Goal: Task Accomplishment & Management: Use online tool/utility

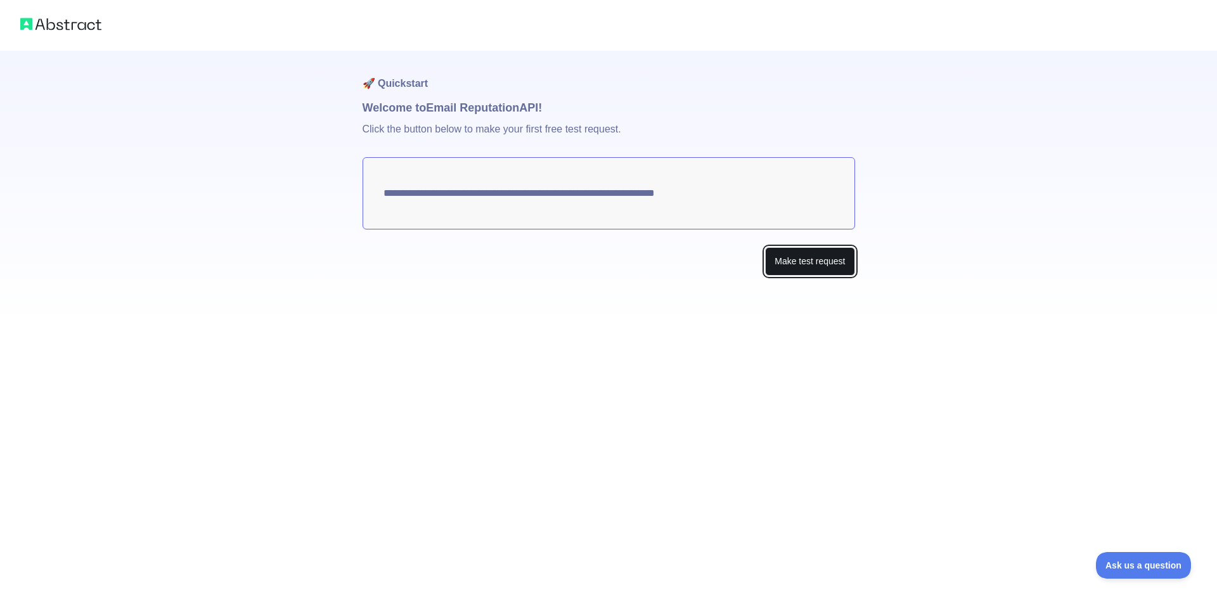
click at [812, 265] on button "Make test request" at bounding box center [809, 261] width 89 height 29
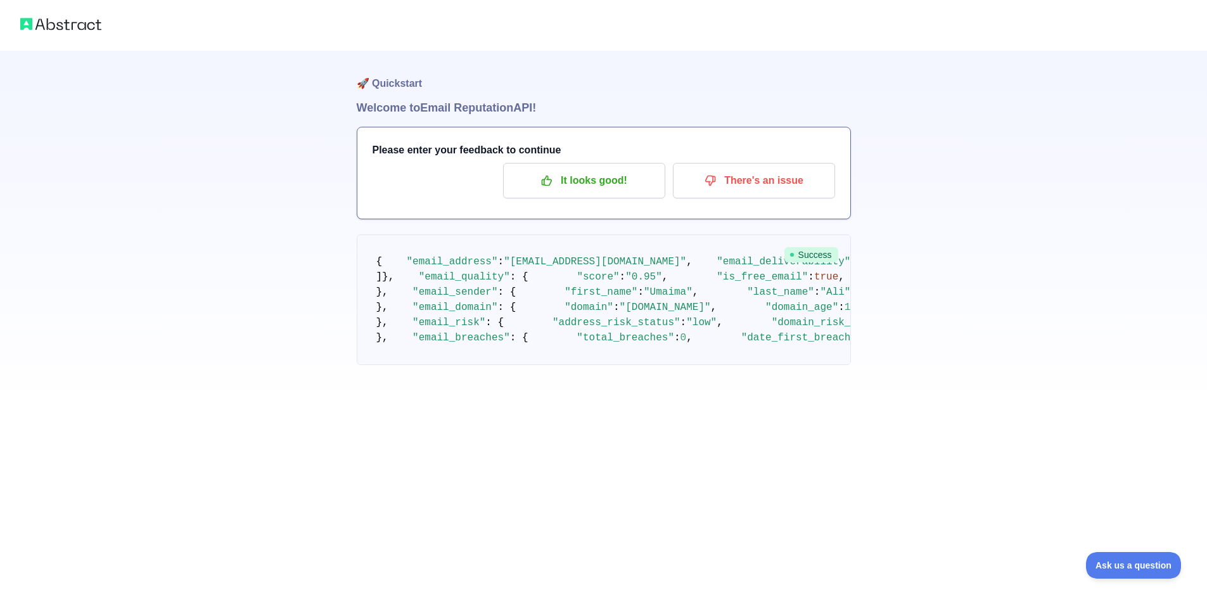
click at [496, 148] on h3 "Please enter your feedback to continue" at bounding box center [604, 150] width 463 height 15
click at [634, 176] on p "It looks good!" at bounding box center [584, 181] width 143 height 22
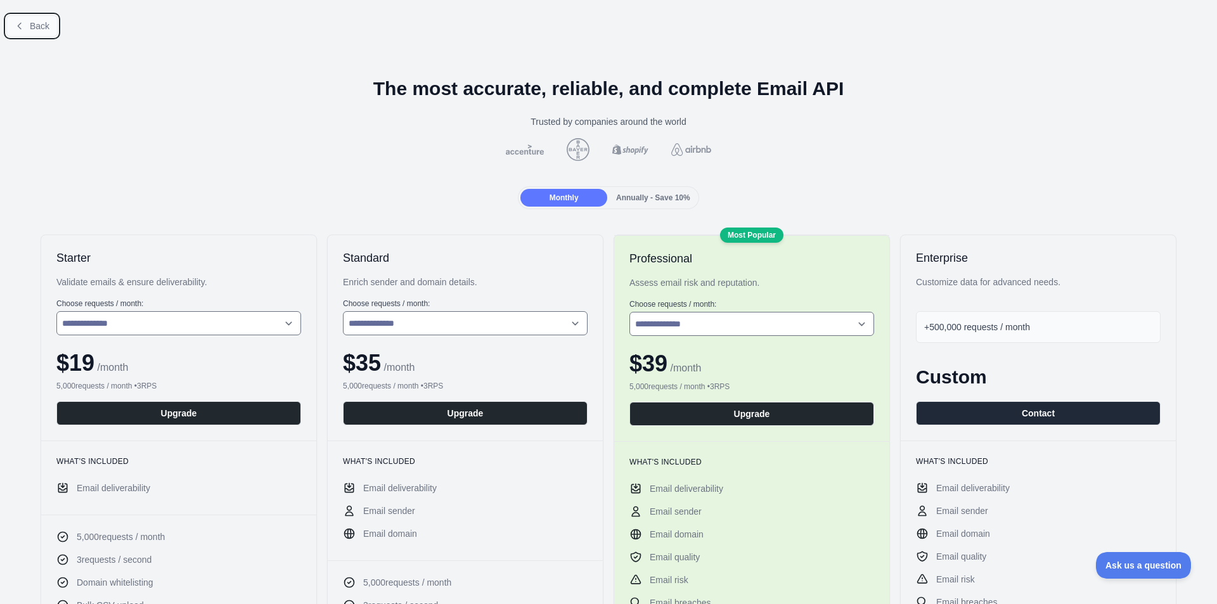
click at [34, 29] on span "Back" at bounding box center [40, 26] width 20 height 10
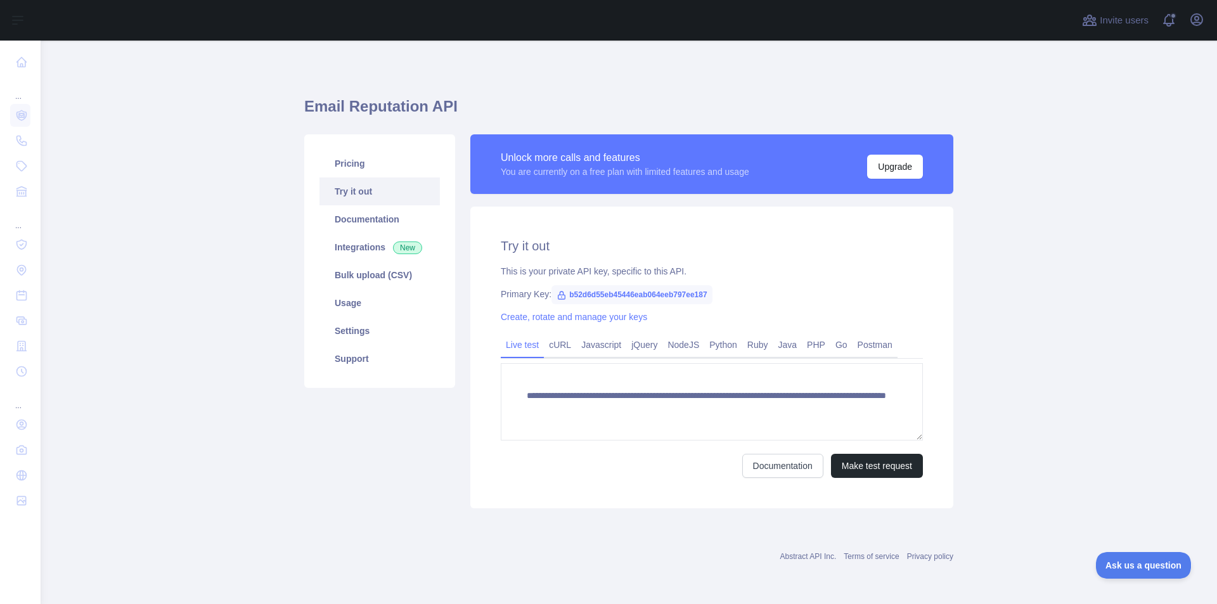
click at [596, 272] on div "This is your private API key, specific to this API." at bounding box center [712, 271] width 422 height 13
drag, startPoint x: 565, startPoint y: 293, endPoint x: 707, endPoint y: 297, distance: 142.0
click at [707, 297] on span "b52d6d55eb45446eab064eeb797ee187" at bounding box center [631, 294] width 161 height 19
copy span "b52d6d55eb45446eab064eeb797ee187"
click at [670, 291] on span "b52d6d55eb45446eab064eeb797ee187" at bounding box center [631, 294] width 161 height 19
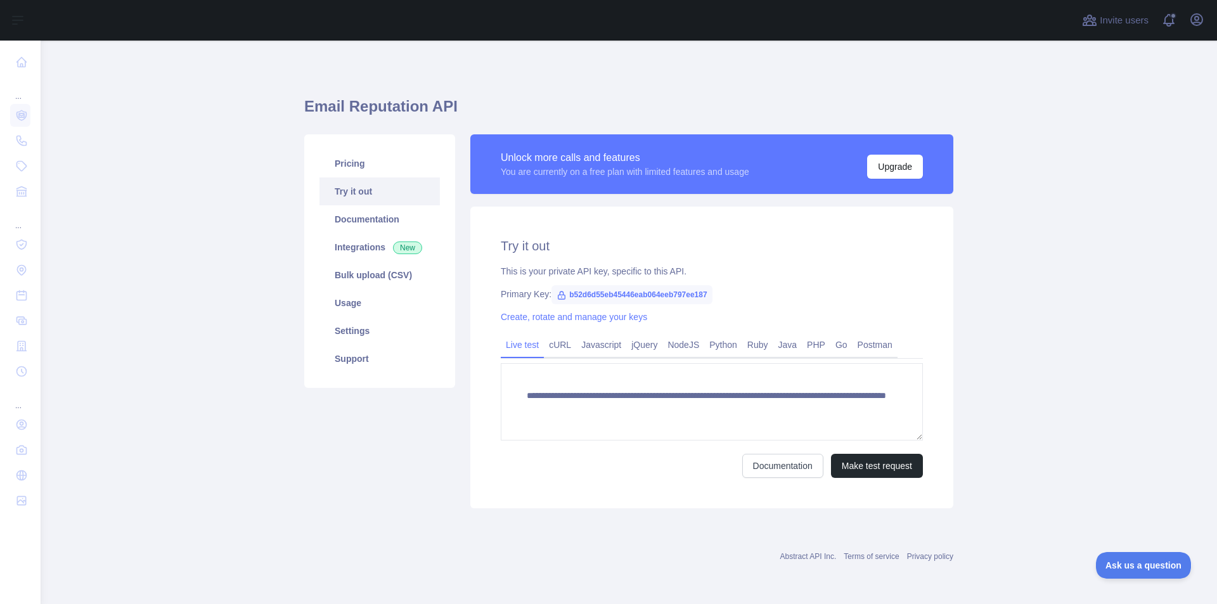
click at [558, 297] on icon at bounding box center [561, 295] width 10 height 10
click at [563, 314] on link "Create, rotate and manage your keys" at bounding box center [574, 317] width 146 height 10
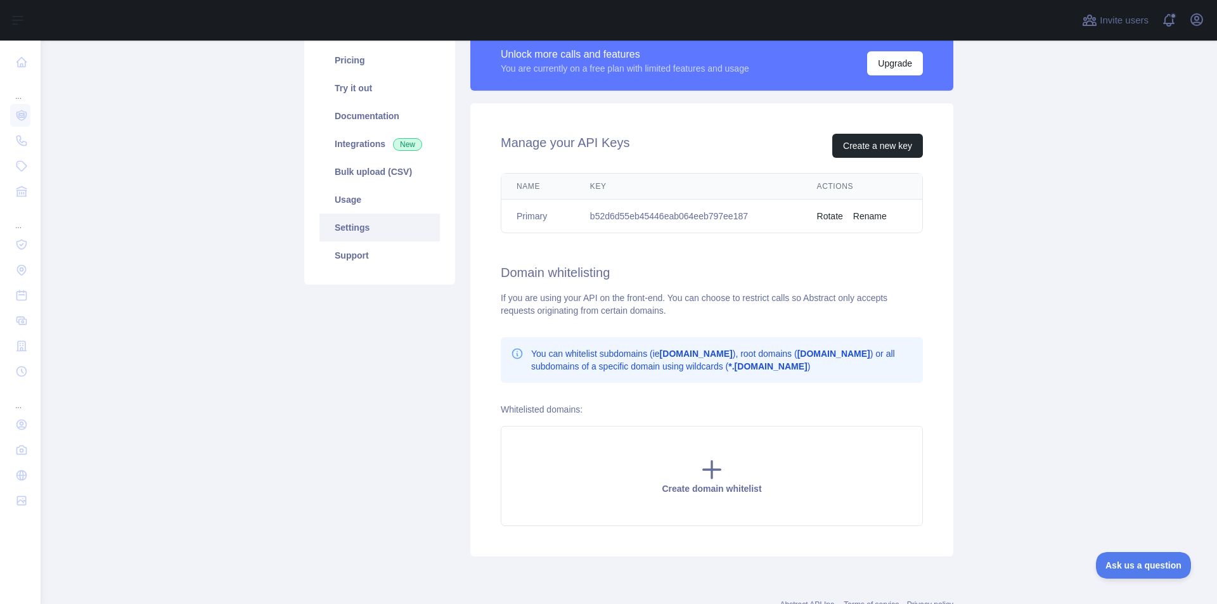
scroll to position [150, 0]
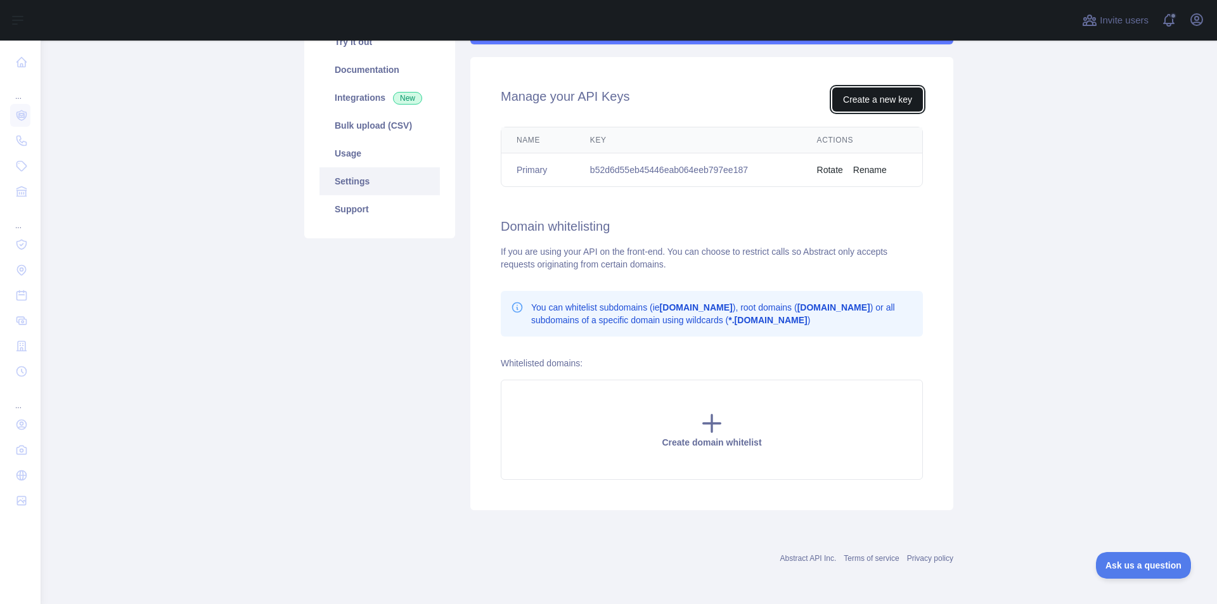
click at [854, 103] on button "Create a new key" at bounding box center [877, 99] width 91 height 24
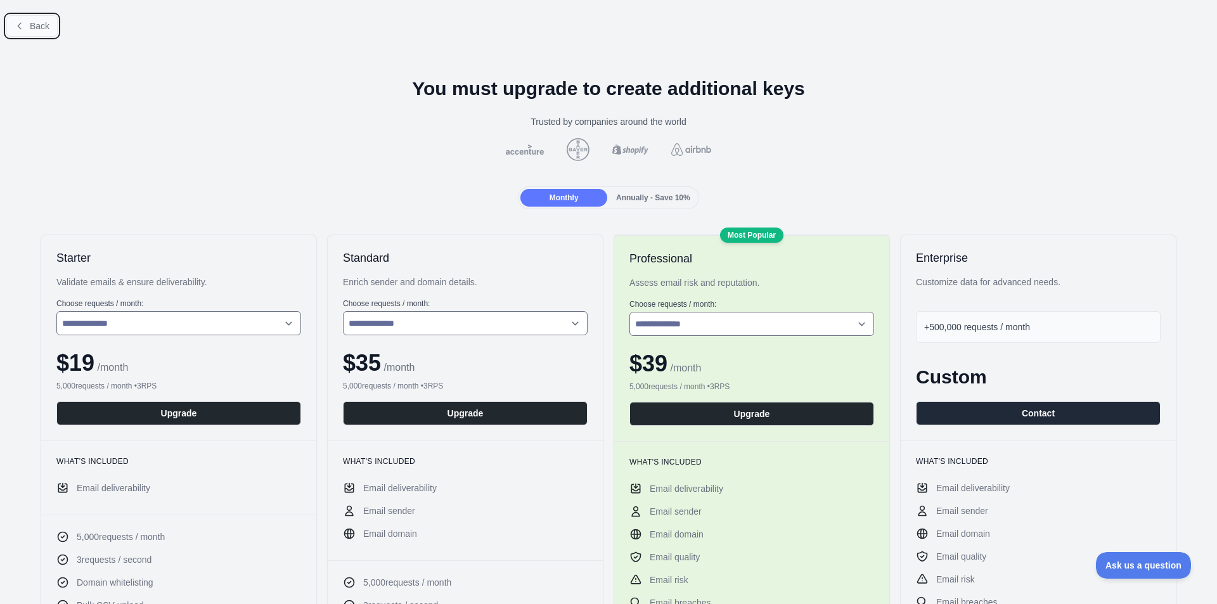
click at [39, 23] on span "Back" at bounding box center [40, 26] width 20 height 10
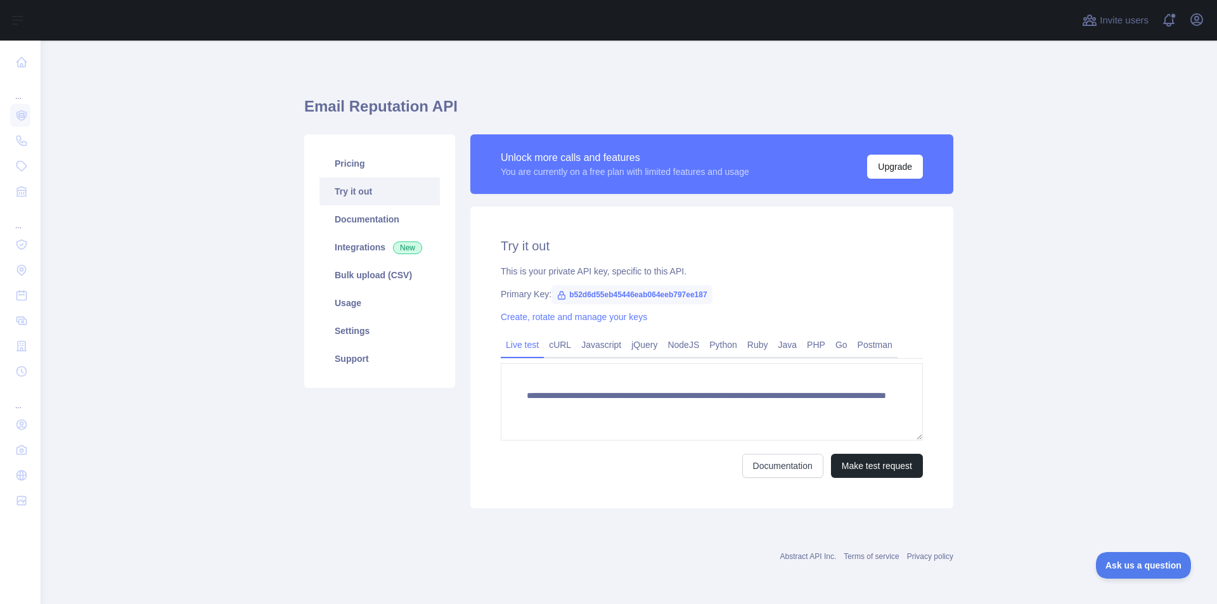
click at [1087, 206] on main "**********" at bounding box center [629, 322] width 1176 height 563
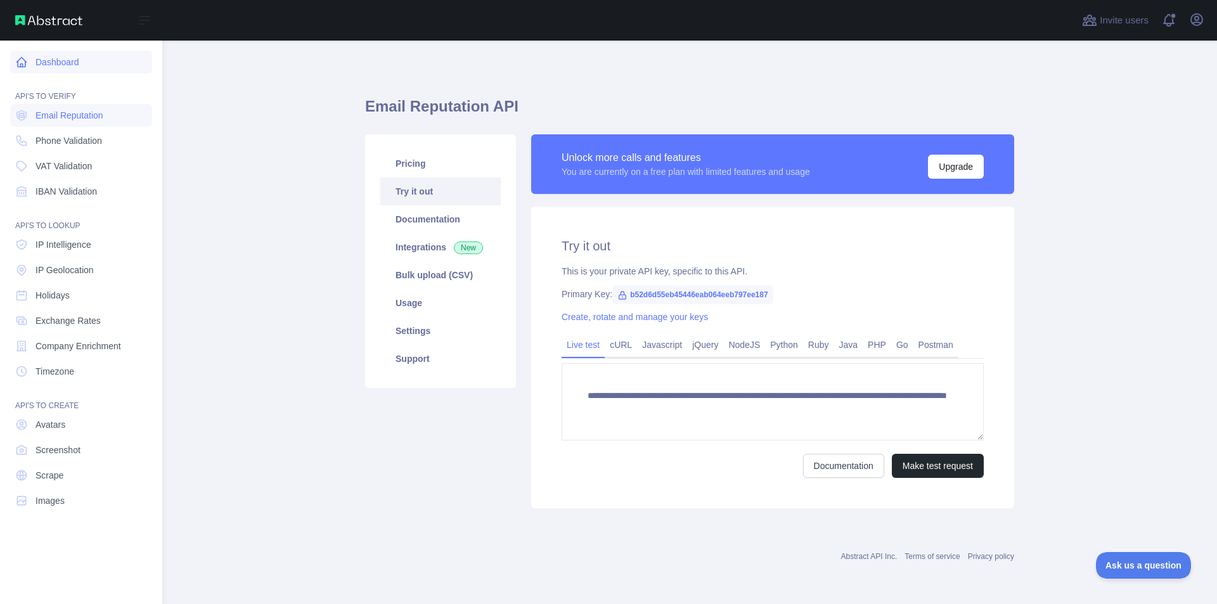
click at [65, 60] on link "Dashboard" at bounding box center [81, 62] width 142 height 23
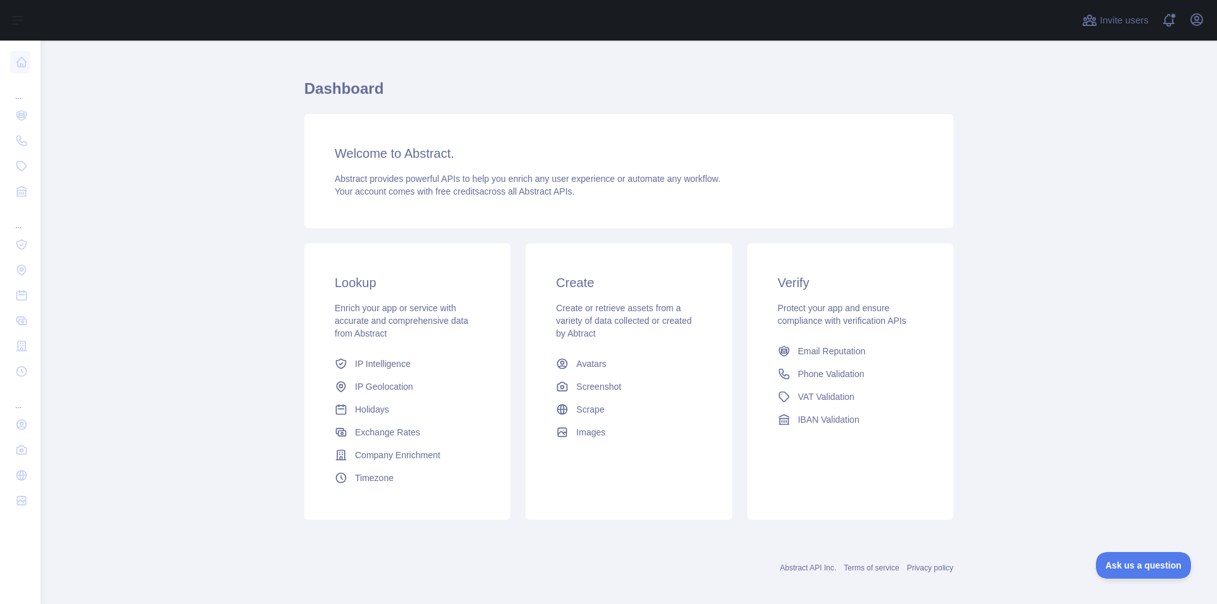
scroll to position [27, 0]
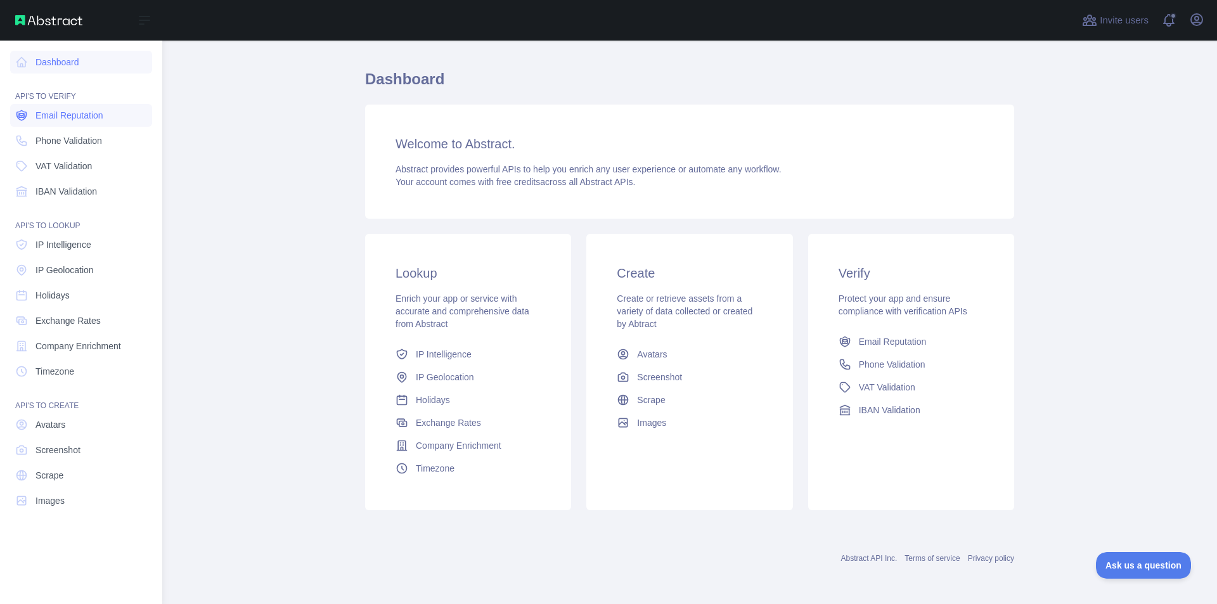
click at [91, 116] on span "Email Reputation" at bounding box center [69, 115] width 68 height 13
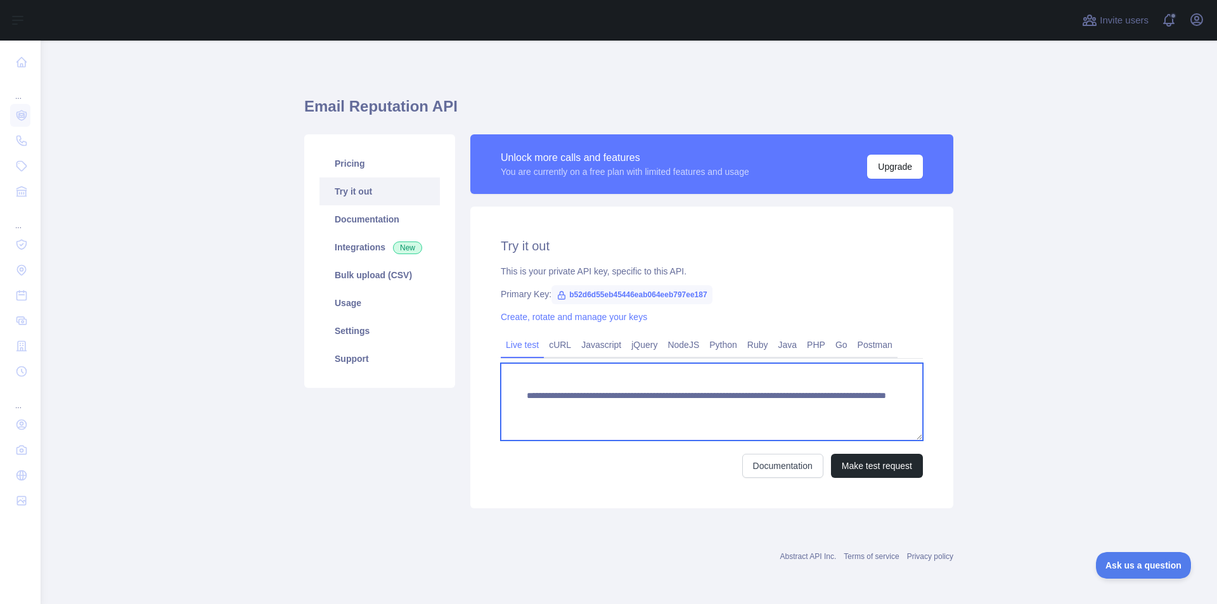
click at [641, 407] on textarea "**********" at bounding box center [712, 401] width 422 height 77
